Goal: Transaction & Acquisition: Purchase product/service

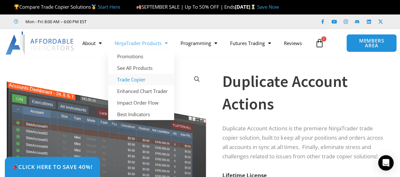
click at [135, 79] on link "Trade Copier" at bounding box center [141, 80] width 66 height 12
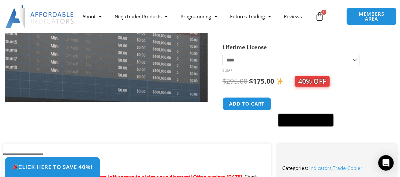
scroll to position [129, 0]
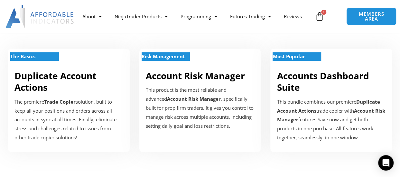
scroll to position [225, 0]
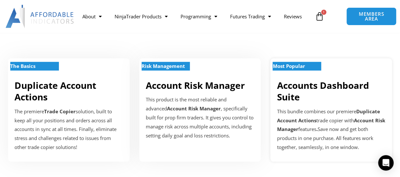
click at [314, 86] on link "Accounts Dashboard Suite" at bounding box center [323, 91] width 92 height 24
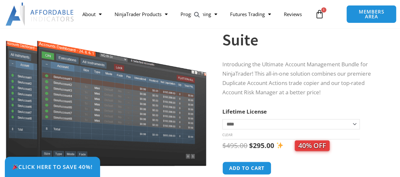
scroll to position [97, 0]
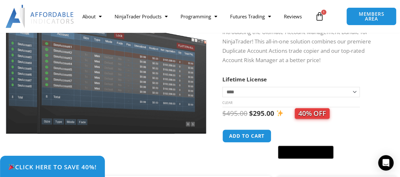
click at [64, 164] on span "Click Here to save 40%!" at bounding box center [52, 167] width 88 height 6
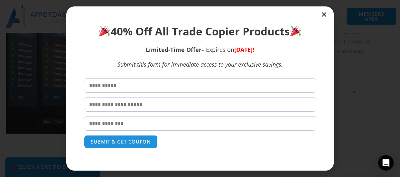
click at [137, 85] on input "text" at bounding box center [200, 85] width 232 height 14
type input "******"
type input "*******"
type input "**********"
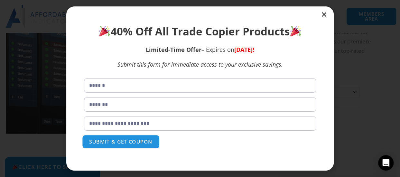
click at [112, 144] on button "SUBMIT & GET COUPON" at bounding box center [121, 142] width 78 height 14
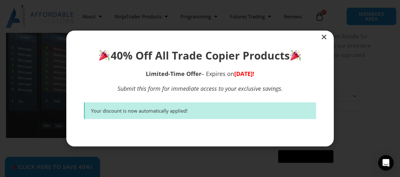
scroll to position [86, 0]
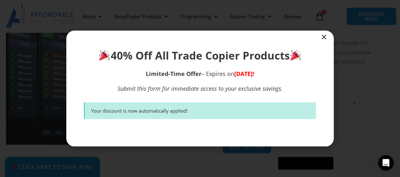
click at [322, 37] on icon "Close" at bounding box center [324, 37] width 6 height 6
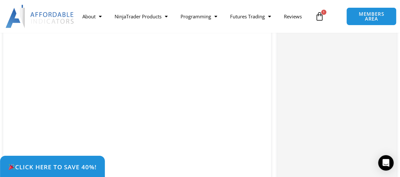
scroll to position [986, 0]
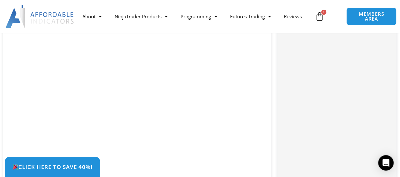
click at [212, 160] on div "Click Here to save 40%!" at bounding box center [205, 167] width 400 height 20
click at [211, 162] on div "Click Here to save 40%!" at bounding box center [205, 167] width 400 height 20
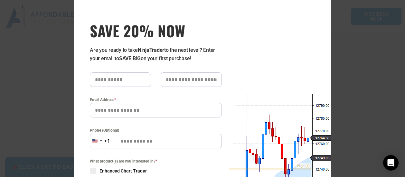
scroll to position [0, 0]
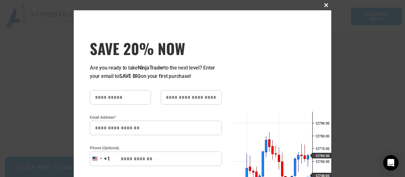
click at [322, 5] on span "SAVE 20% NOW popup" at bounding box center [326, 5] width 10 height 4
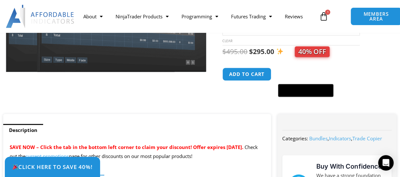
scroll to position [150, 0]
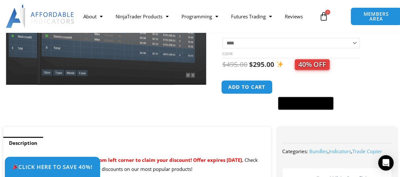
click at [251, 85] on button "Add to cart" at bounding box center [246, 87] width 51 height 14
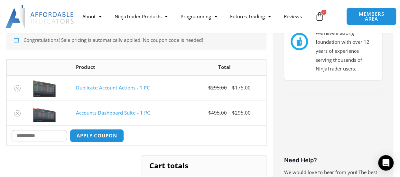
scroll to position [161, 0]
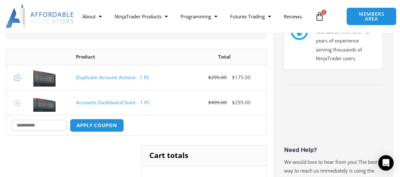
click at [17, 76] on icon "Remove Duplicate Account Actions - 1 PC from cart" at bounding box center [17, 78] width 5 height 5
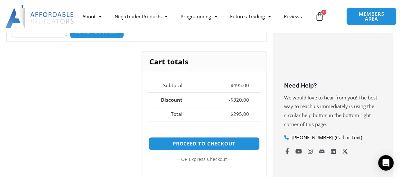
scroll to position [257, 0]
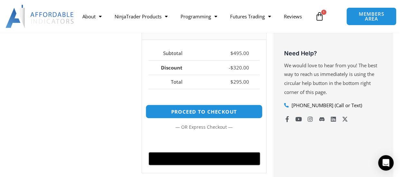
click at [198, 109] on link "Proceed to checkout" at bounding box center [204, 112] width 117 height 14
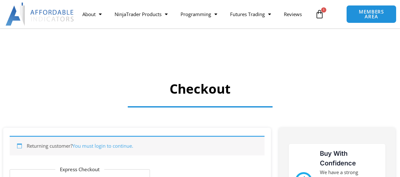
select select "**"
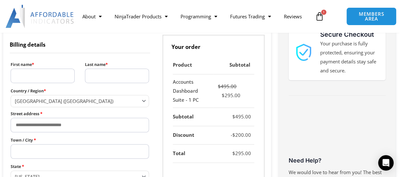
scroll to position [193, 0]
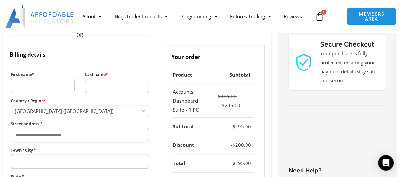
click at [28, 86] on input "First name *" at bounding box center [43, 86] width 64 height 14
type input "******"
type input "**********"
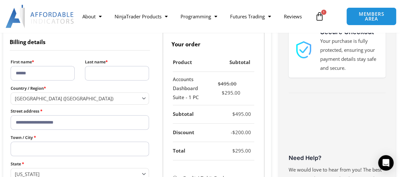
scroll to position [194, 0]
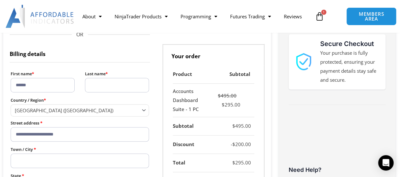
drag, startPoint x: 98, startPoint y: 85, endPoint x: 98, endPoint y: 93, distance: 7.4
click at [98, 85] on input "Last name *" at bounding box center [117, 85] width 64 height 14
type input "*******"
select select "**"
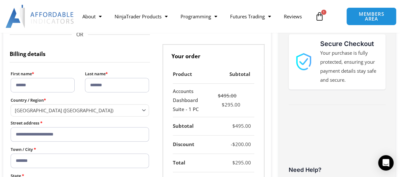
type input "**********"
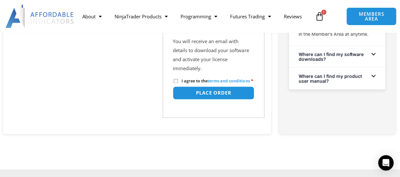
scroll to position [483, 0]
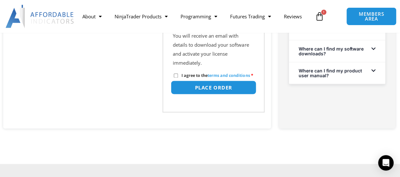
click at [205, 94] on button "Place order" at bounding box center [214, 87] width 86 height 14
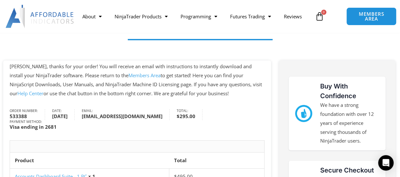
scroll to position [64, 0]
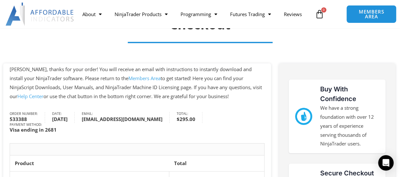
click at [128, 79] on link "Members Area" at bounding box center [144, 78] width 32 height 6
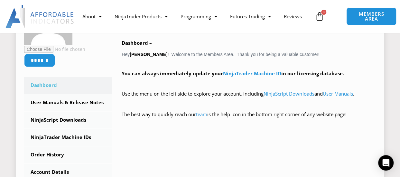
scroll to position [161, 0]
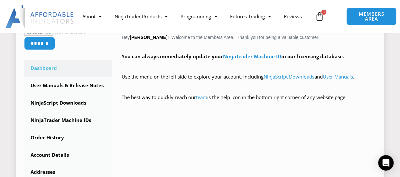
click at [48, 66] on link "Dashboard" at bounding box center [68, 68] width 88 height 17
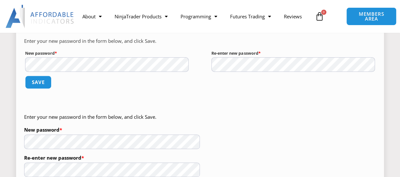
scroll to position [97, 0]
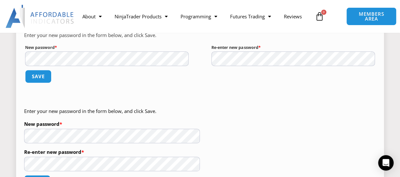
click at [224, 103] on div "Enter your new password in the form below, and click Save. New password * Requi…" at bounding box center [200, 109] width 368 height 179
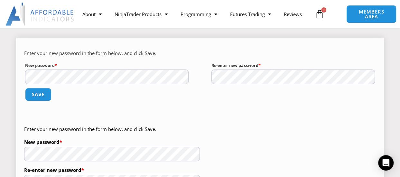
scroll to position [64, 0]
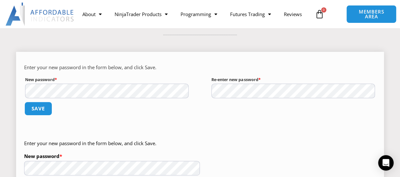
click at [37, 108] on button "Save" at bounding box center [38, 109] width 28 height 14
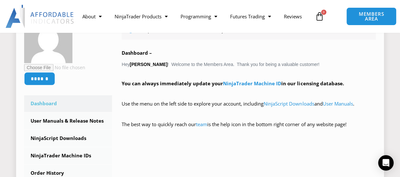
scroll to position [129, 0]
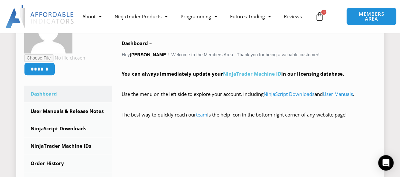
click at [243, 74] on link "NinjaTrader Machine ID" at bounding box center [252, 73] width 58 height 6
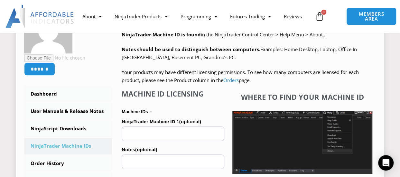
scroll to position [161, 0]
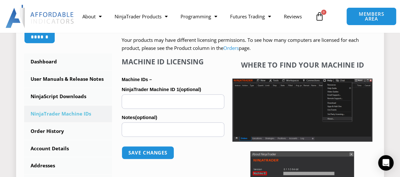
click at [130, 102] on input "NinjaTrader Machine ID 1 (optional)" at bounding box center [173, 101] width 103 height 14
paste input "**********"
type input "**********"
click at [132, 131] on input "Notes (optional)" at bounding box center [173, 129] width 103 height 14
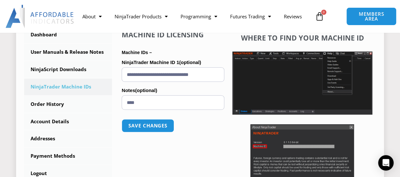
scroll to position [193, 0]
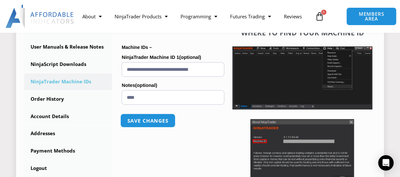
type input "****"
click at [144, 122] on button "Save changes" at bounding box center [147, 121] width 55 height 14
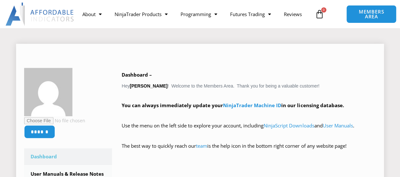
scroll to position [97, 0]
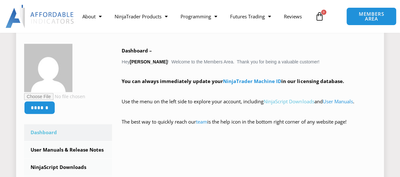
click at [288, 101] on link "NinjaScript Downloads" at bounding box center [289, 101] width 51 height 6
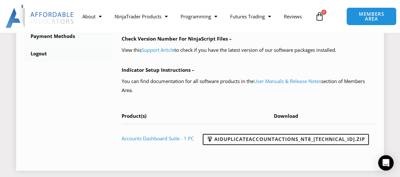
scroll to position [322, 0]
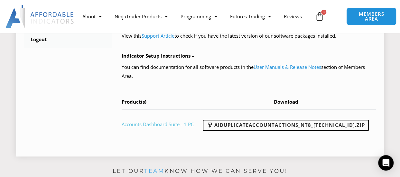
click at [155, 124] on link "Accounts Dashboard Suite - 1 PC" at bounding box center [158, 124] width 72 height 6
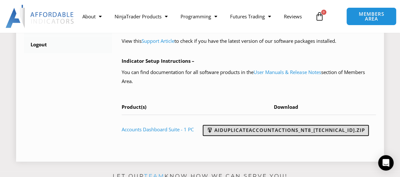
click at [293, 129] on link "AIDuplicateAccountActions_NT8_[TECHNICAL_ID].zip" at bounding box center [286, 130] width 166 height 11
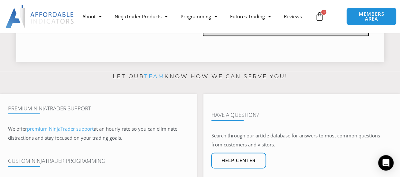
scroll to position [381, 0]
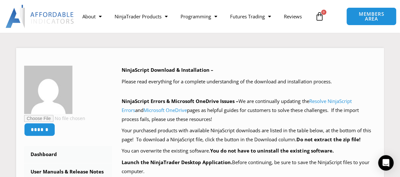
scroll to position [0, 0]
